Goal: Find specific page/section: Find specific page/section

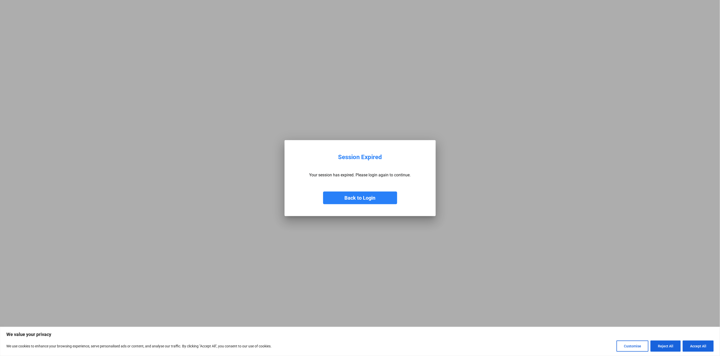
click at [356, 192] on button "Back to Login" at bounding box center [360, 198] width 74 height 13
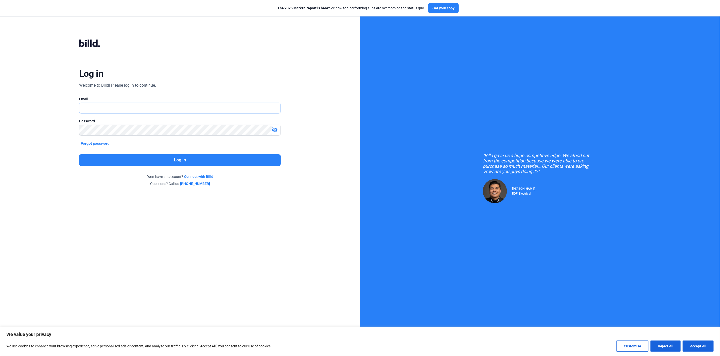
type input "[PERSON_NAME][EMAIL_ADDRESS][DOMAIN_NAME]"
click at [157, 163] on button "Log in" at bounding box center [180, 160] width 202 height 12
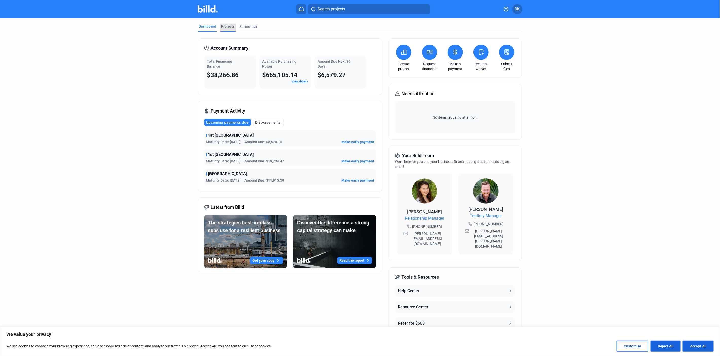
click at [232, 27] on div "Projects" at bounding box center [227, 26] width 13 height 5
